Goal: Transaction & Acquisition: Purchase product/service

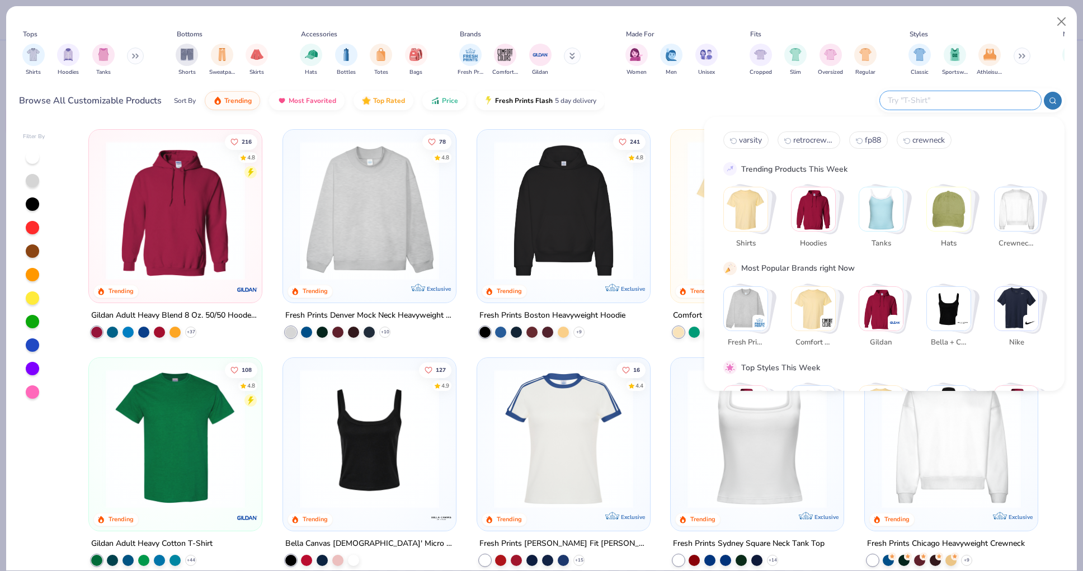
click at [1005, 97] on input "text" at bounding box center [959, 100] width 147 height 13
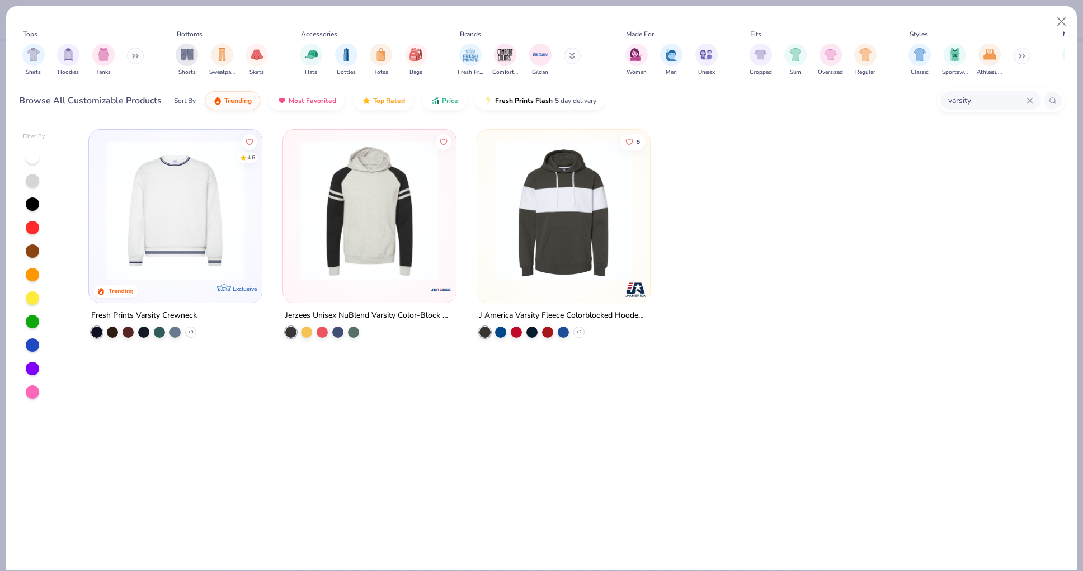
click at [199, 330] on div "Fresh Prints Varsity Crewneck + 3" at bounding box center [175, 323] width 174 height 29
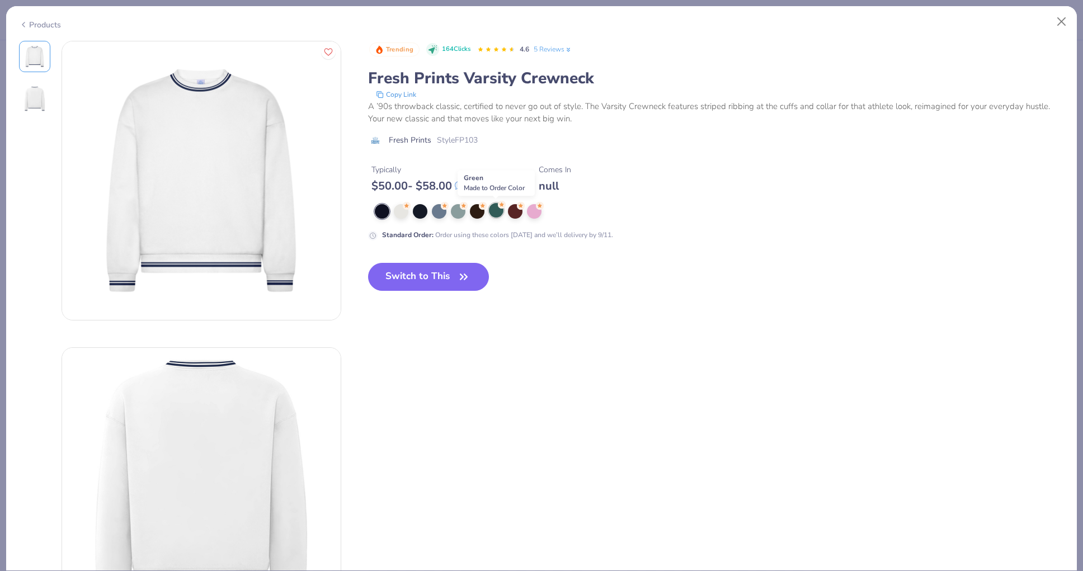
click at [490, 209] on div at bounding box center [496, 210] width 15 height 15
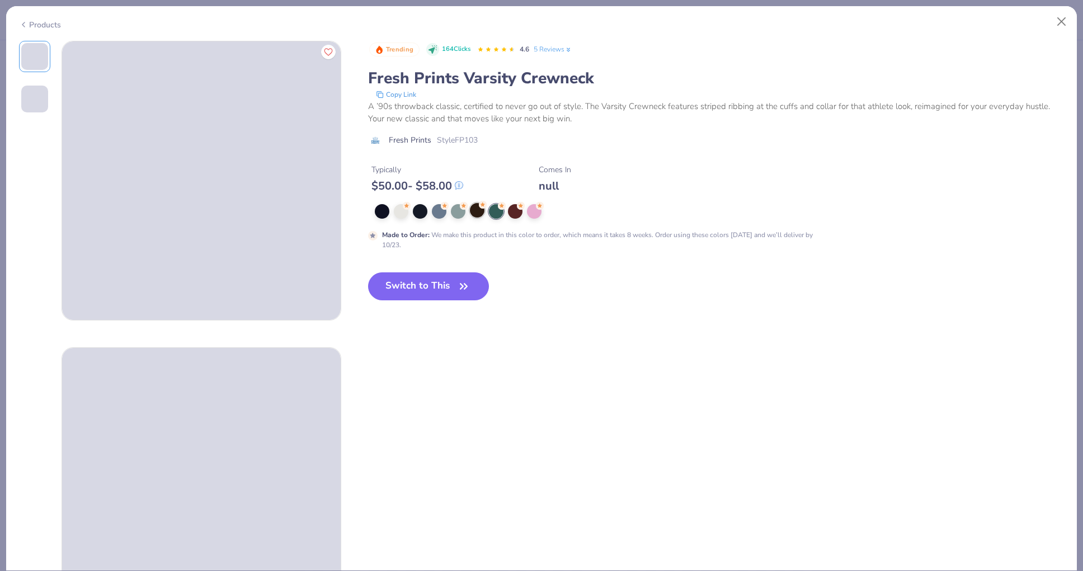
click at [474, 214] on div at bounding box center [477, 210] width 15 height 15
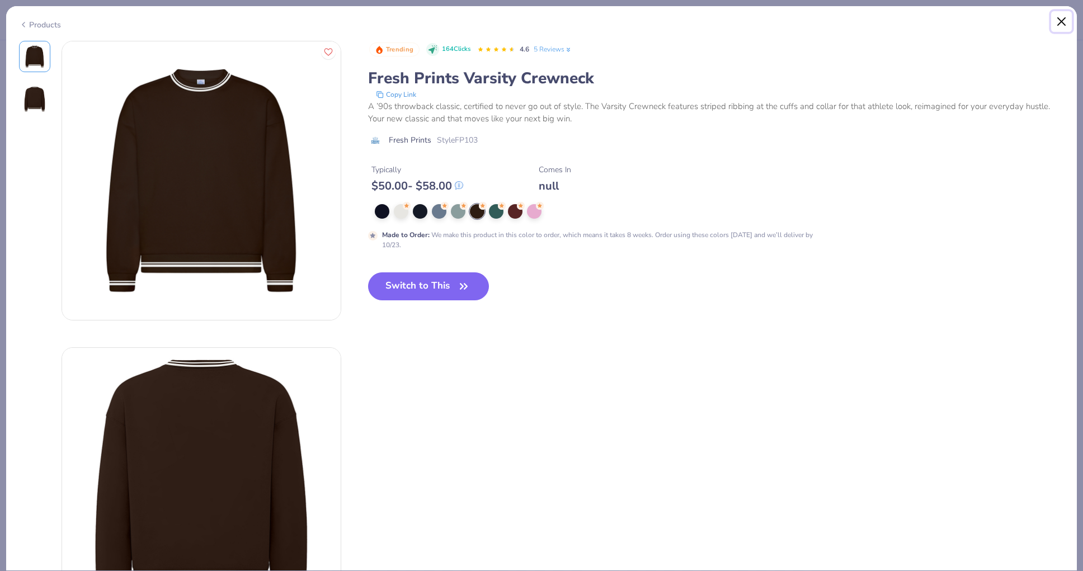
click at [1065, 13] on button "Close" at bounding box center [1061, 21] width 21 height 21
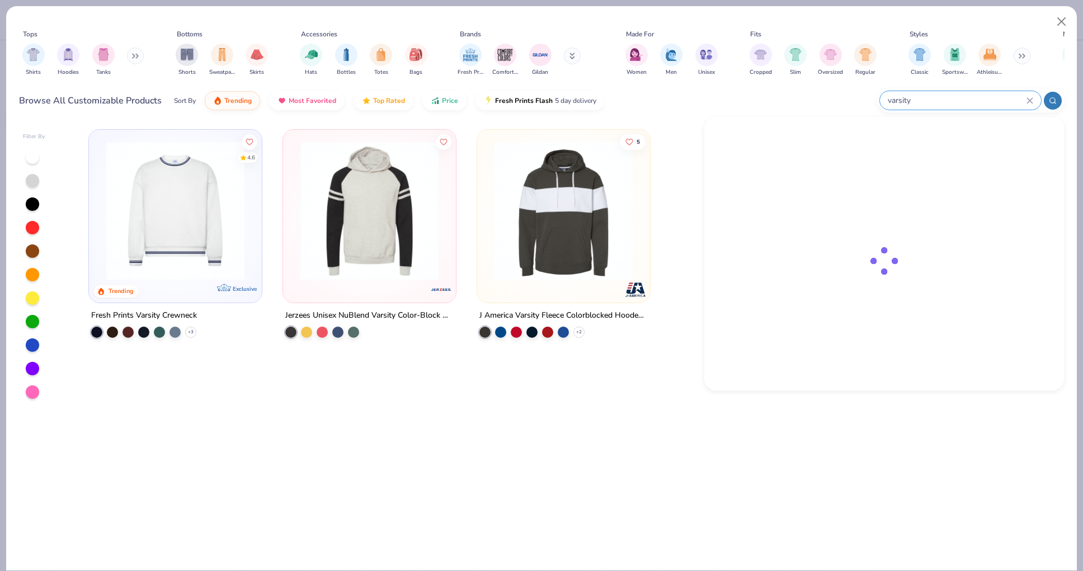
click at [968, 100] on input "varsity" at bounding box center [956, 100] width 140 height 13
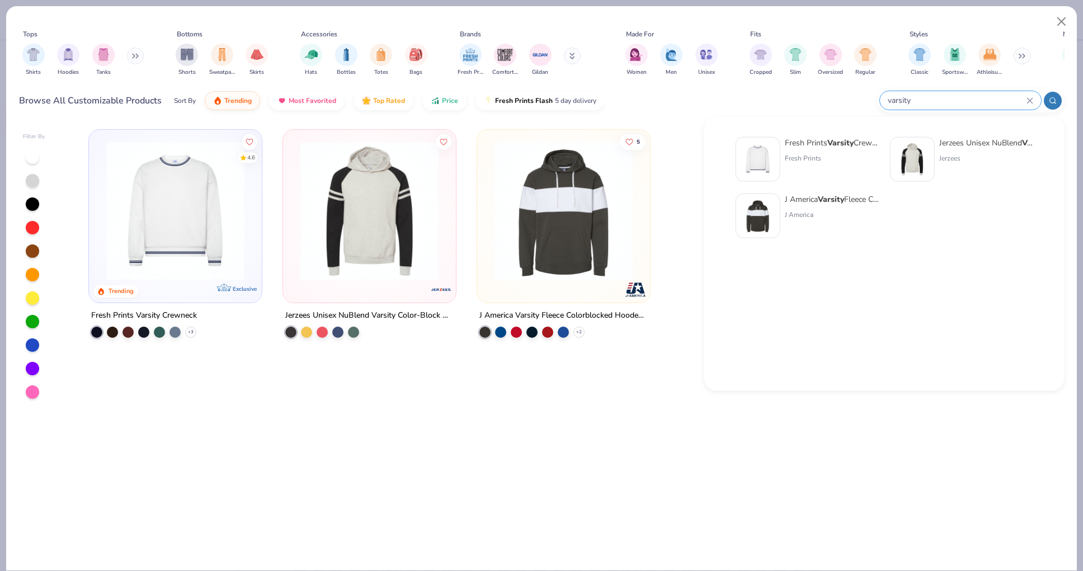
click at [968, 100] on input "varsity" at bounding box center [956, 100] width 140 height 13
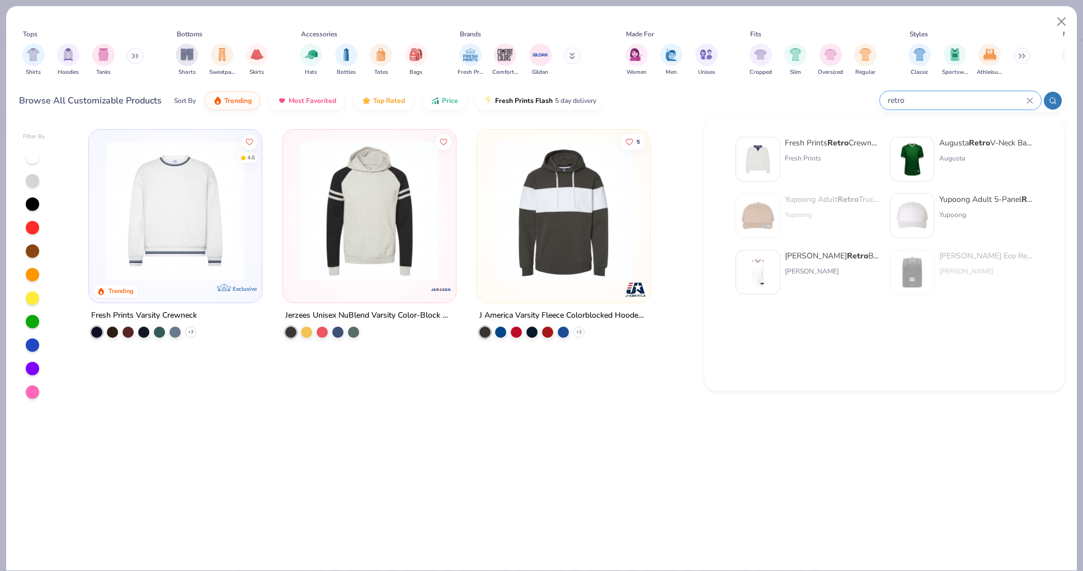
type input "retro"
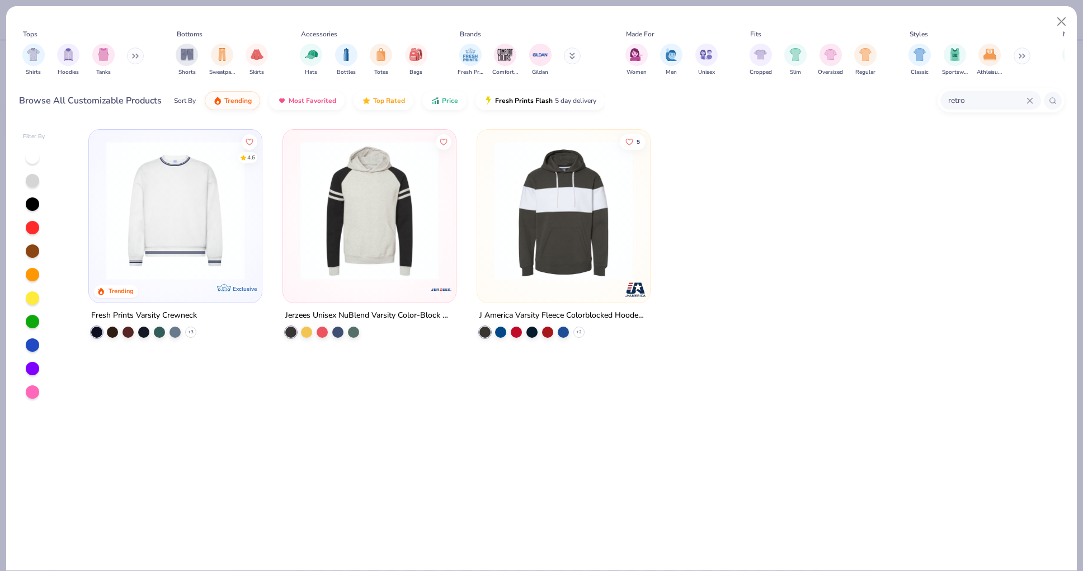
click at [131, 253] on img at bounding box center [175, 210] width 150 height 139
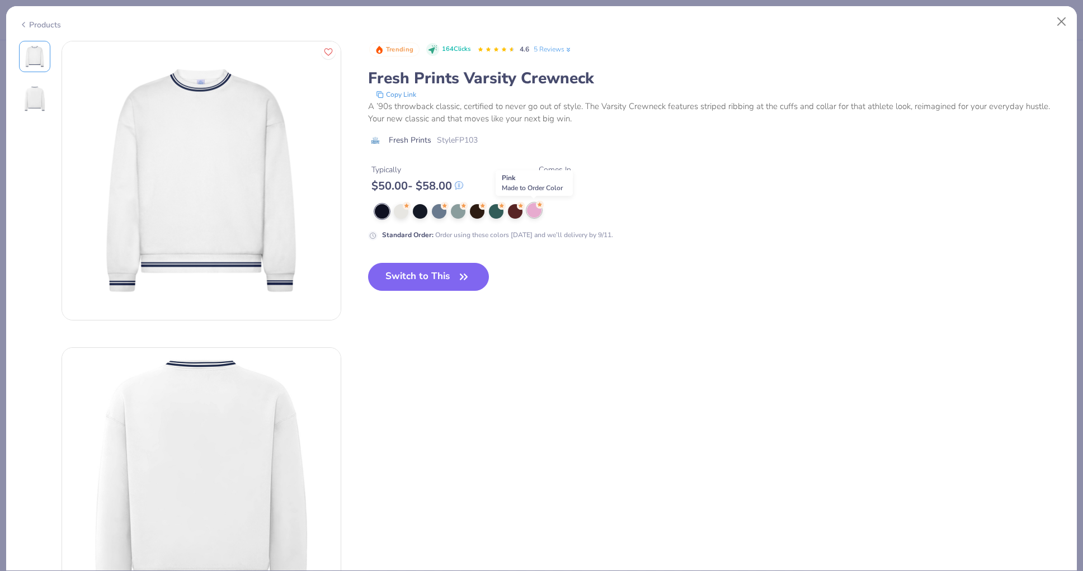
click at [529, 214] on div at bounding box center [534, 210] width 15 height 15
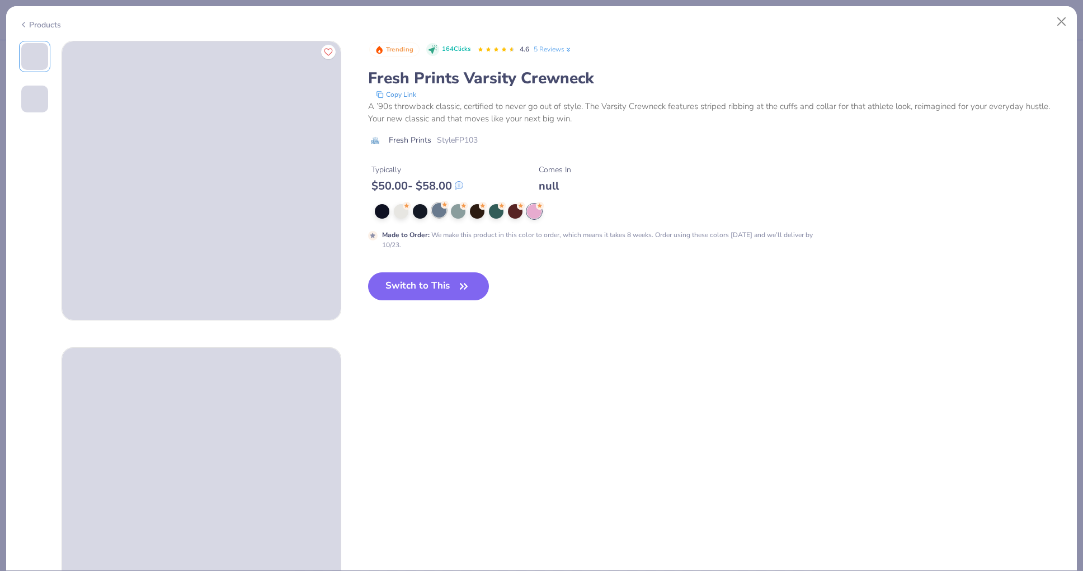
click at [438, 214] on div at bounding box center [439, 210] width 15 height 15
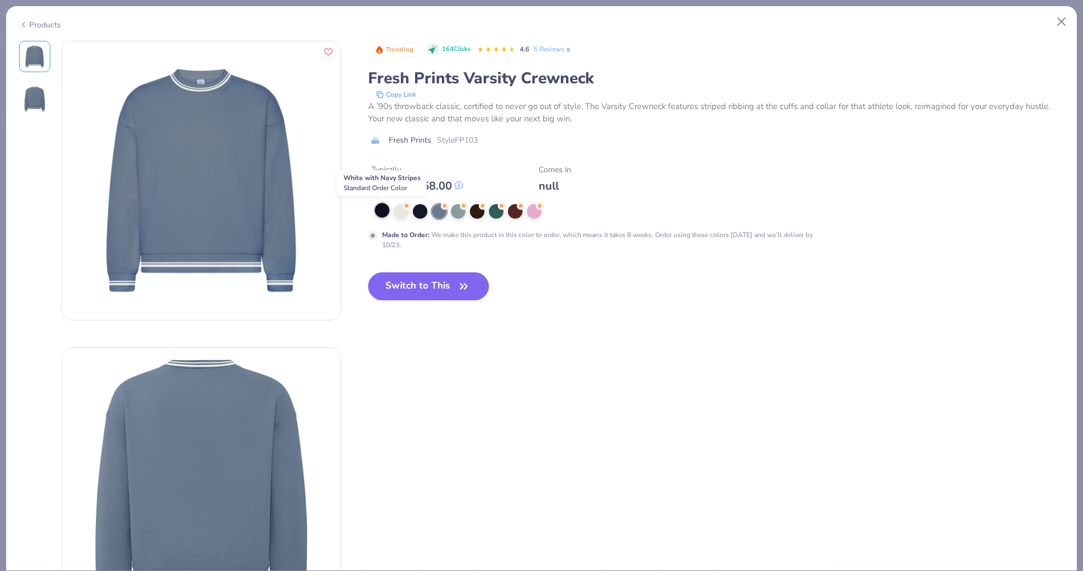
click at [380, 208] on div at bounding box center [382, 210] width 15 height 15
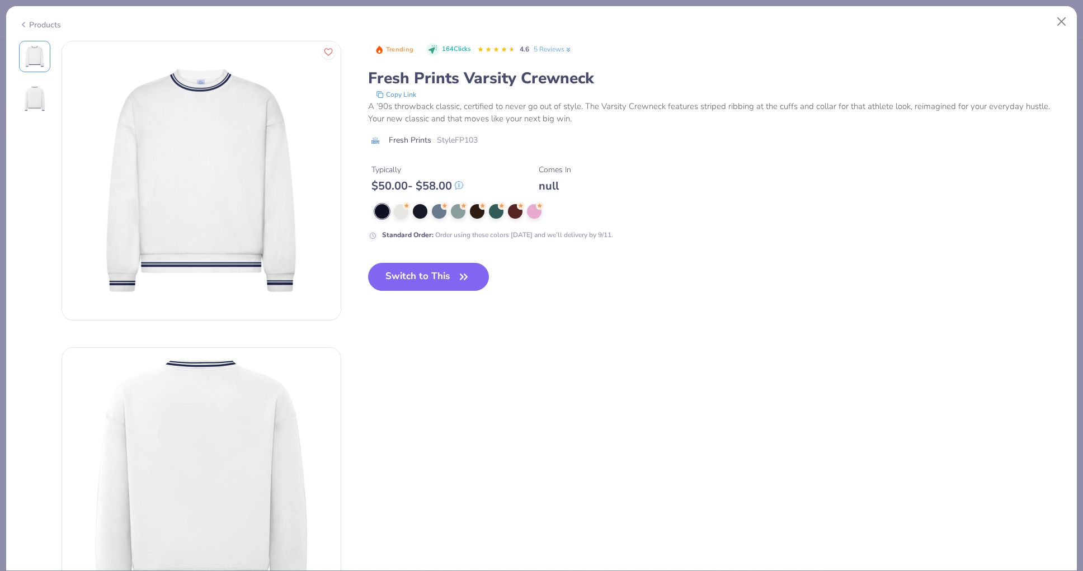
click at [409, 208] on div at bounding box center [595, 211] width 441 height 15
click at [529, 211] on div at bounding box center [534, 210] width 15 height 15
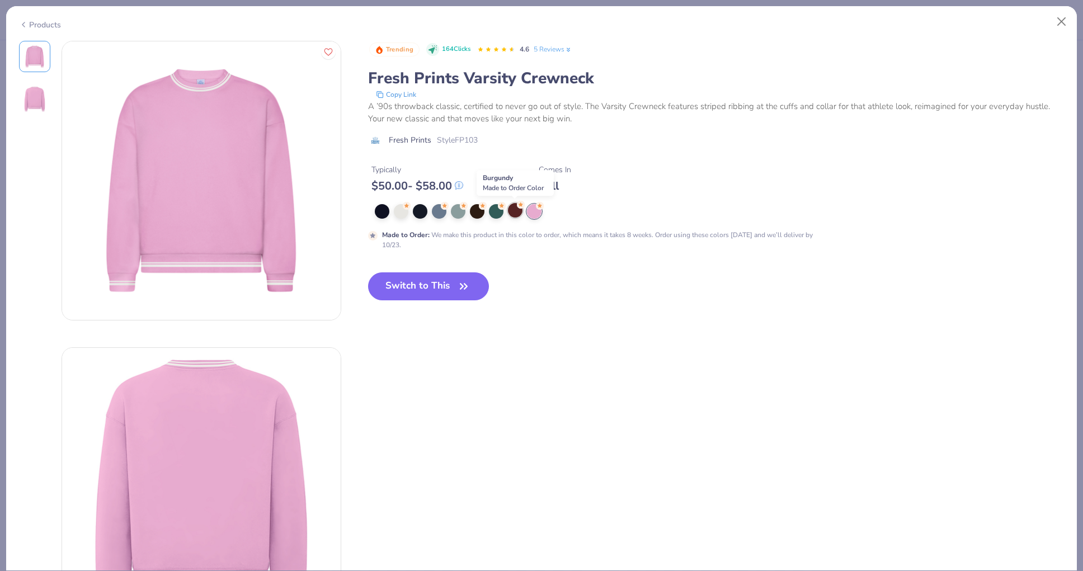
click at [517, 213] on div at bounding box center [515, 210] width 15 height 15
